Goal: Navigation & Orientation: Find specific page/section

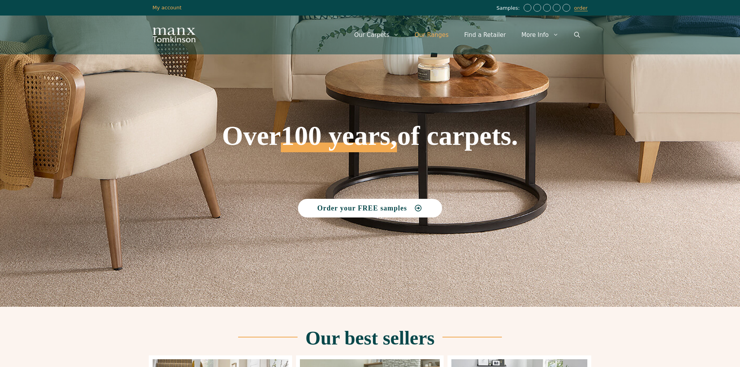
click at [445, 34] on link "Our Ranges" at bounding box center [432, 34] width 50 height 23
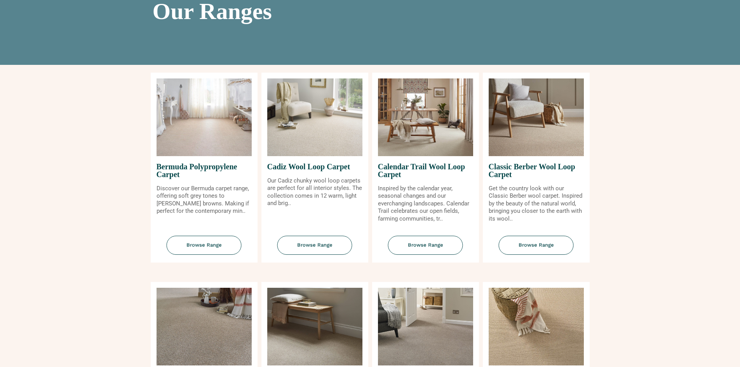
scroll to position [116, 0]
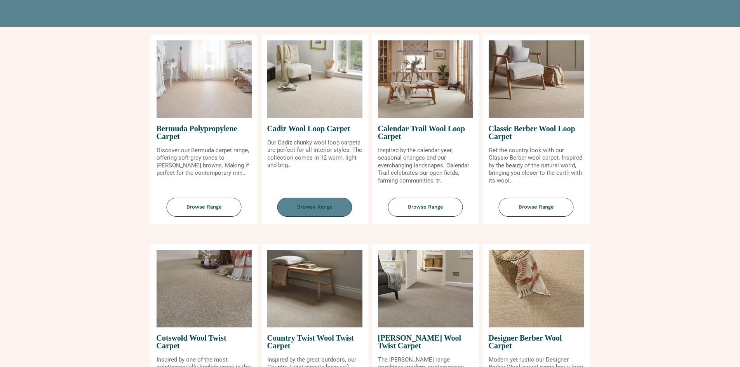
click at [315, 206] on span "Browse Range" at bounding box center [314, 207] width 75 height 19
